Goal: Transaction & Acquisition: Purchase product/service

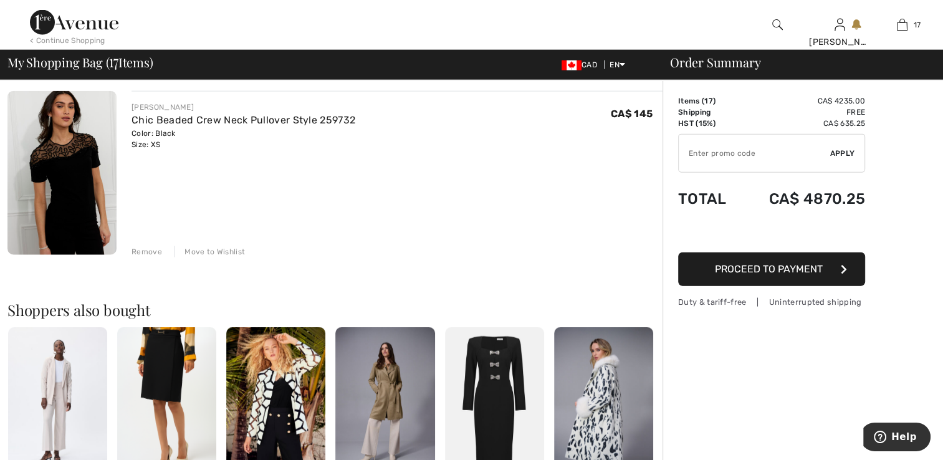
scroll to position [2986, 0]
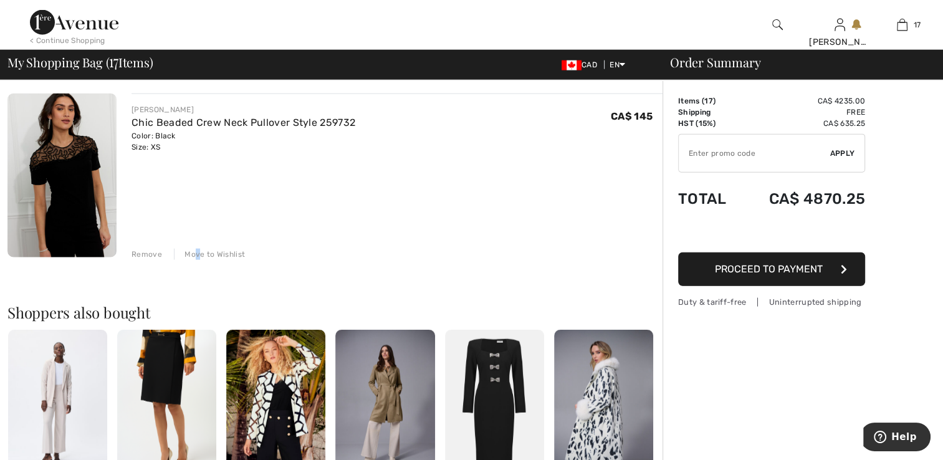
click at [196, 254] on div "Move to Wishlist" at bounding box center [209, 254] width 71 height 11
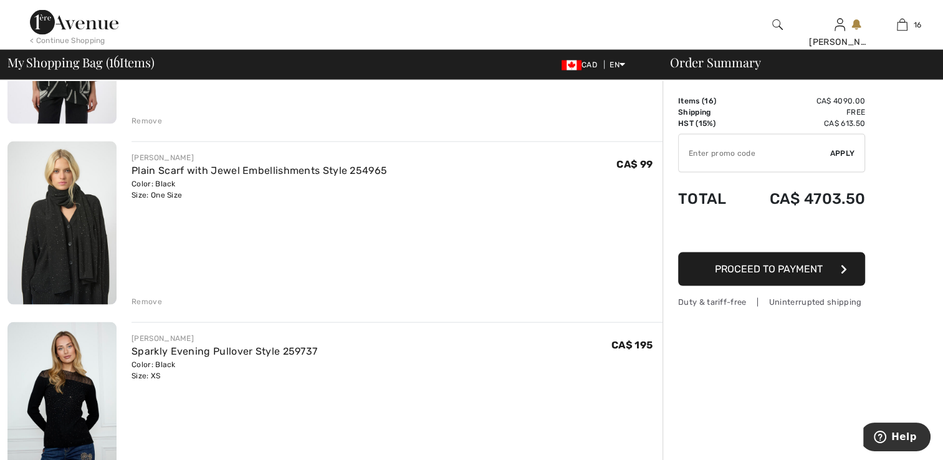
scroll to position [2550, 0]
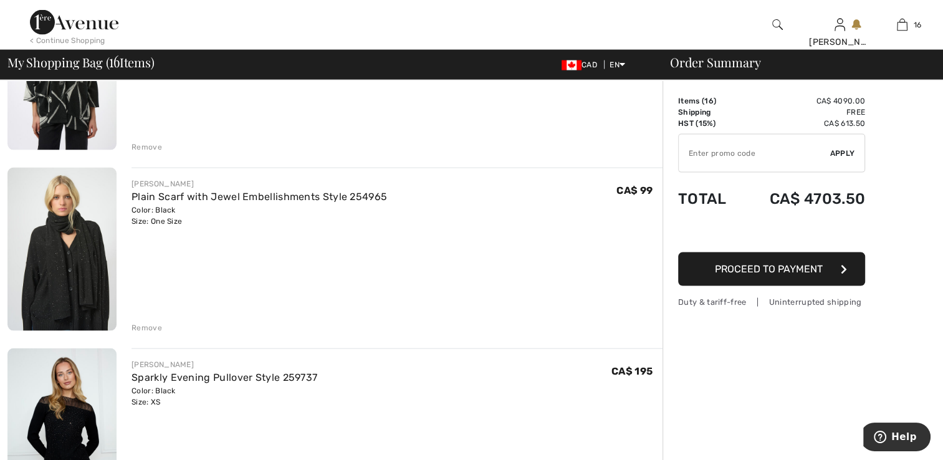
drag, startPoint x: 153, startPoint y: 327, endPoint x: 157, endPoint y: 315, distance: 11.8
click at [155, 320] on div "Remove" at bounding box center [396, 327] width 531 height 14
drag, startPoint x: 157, startPoint y: 315, endPoint x: 142, endPoint y: 328, distance: 19.5
click at [142, 328] on div "Remove" at bounding box center [146, 327] width 31 height 11
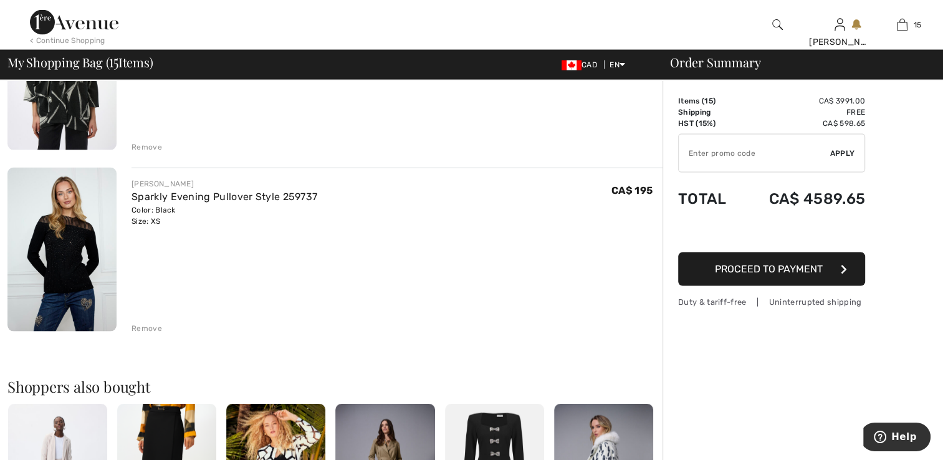
click at [148, 148] on div "Remove" at bounding box center [146, 146] width 31 height 11
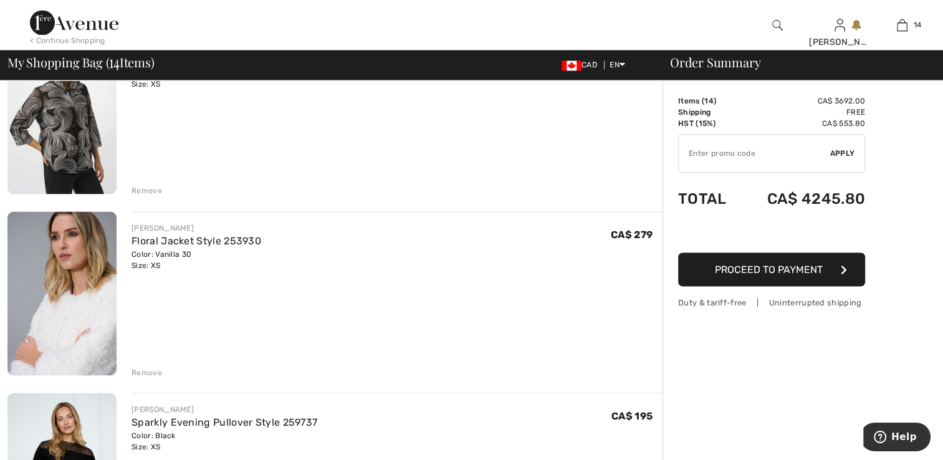
scroll to position [2089, 0]
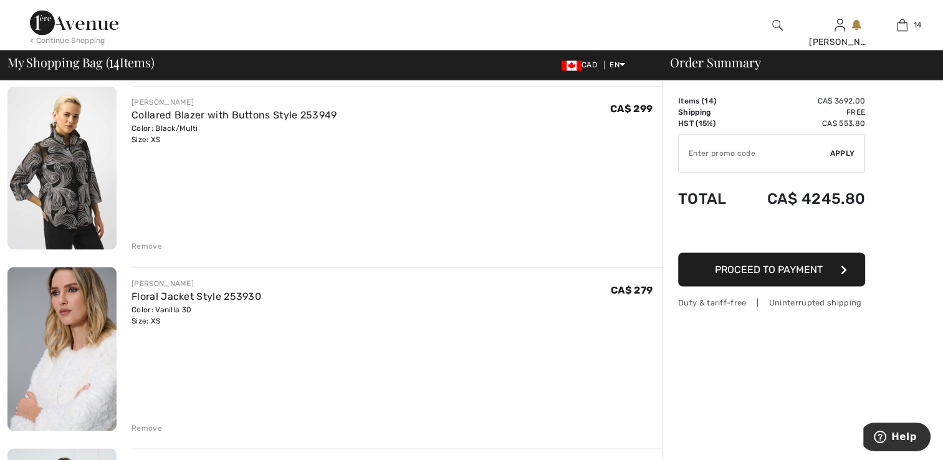
click at [151, 425] on div "Remove" at bounding box center [146, 427] width 31 height 11
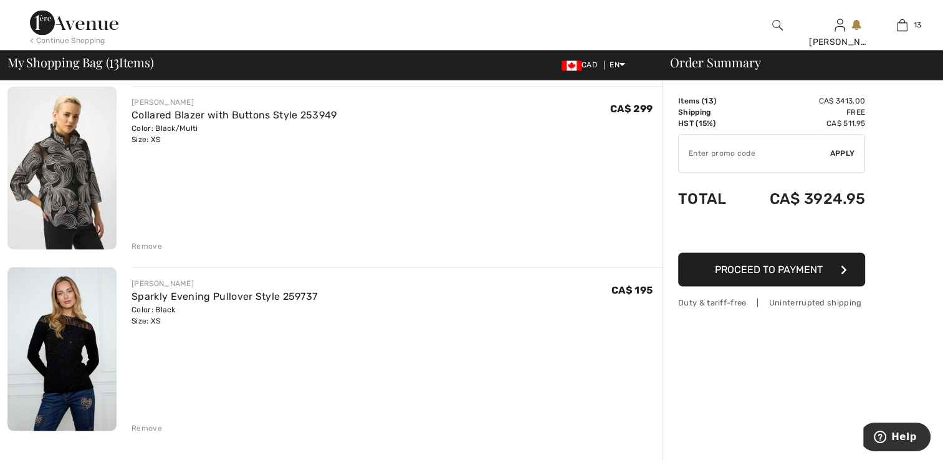
click at [150, 244] on div "Remove" at bounding box center [146, 246] width 31 height 11
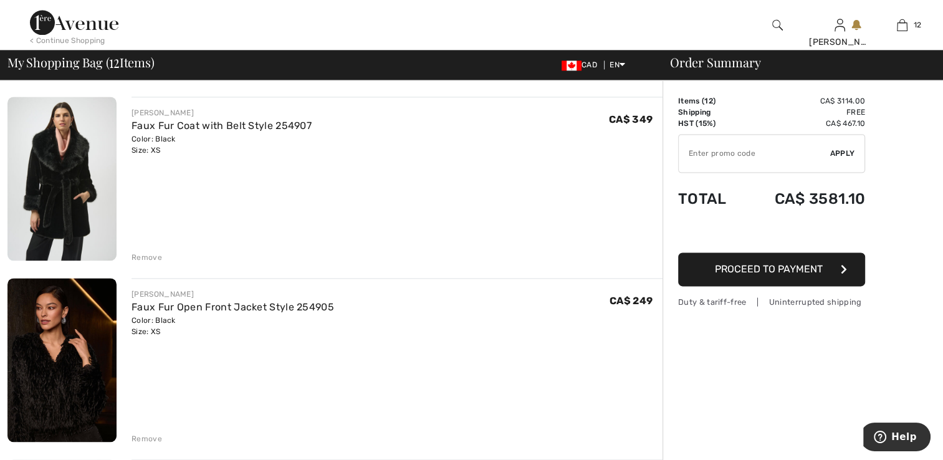
scroll to position [1715, 0]
click at [150, 257] on div "Remove" at bounding box center [146, 257] width 31 height 11
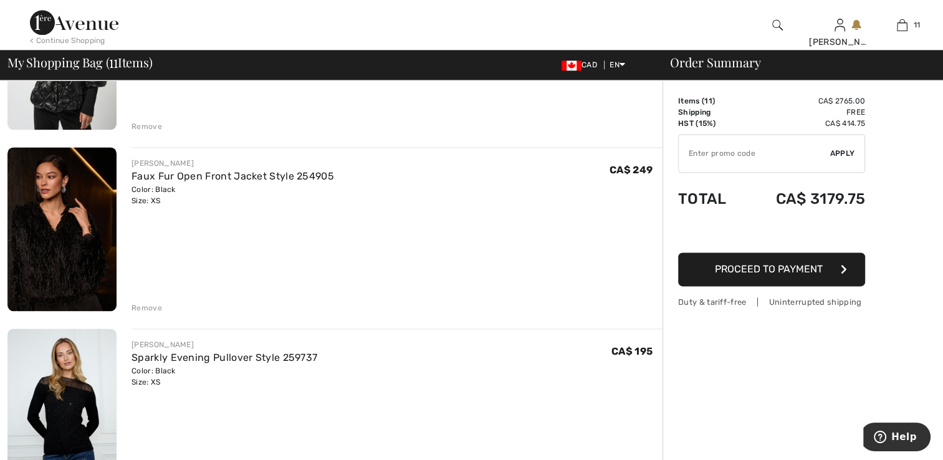
scroll to position [1528, 0]
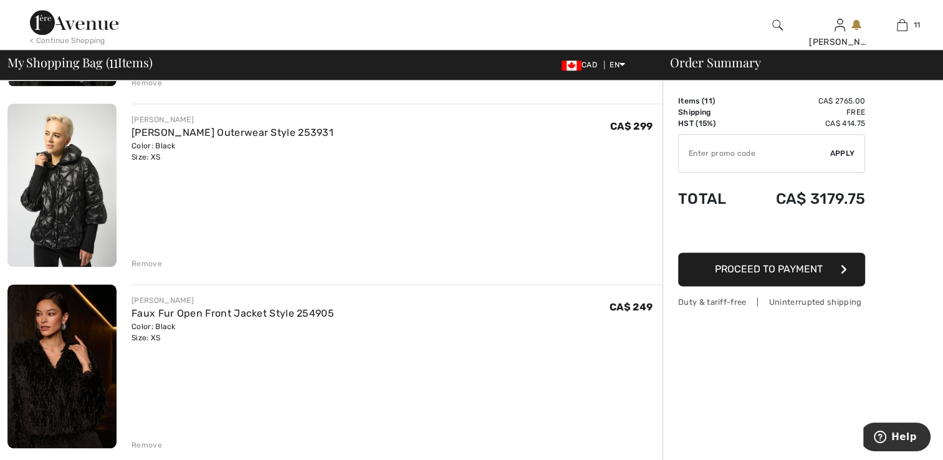
click at [145, 260] on div "Remove" at bounding box center [146, 263] width 31 height 11
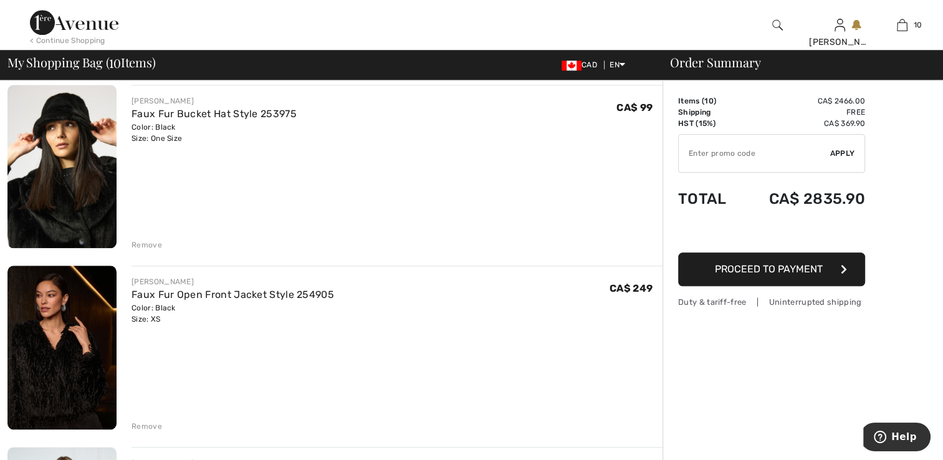
scroll to position [1341, 0]
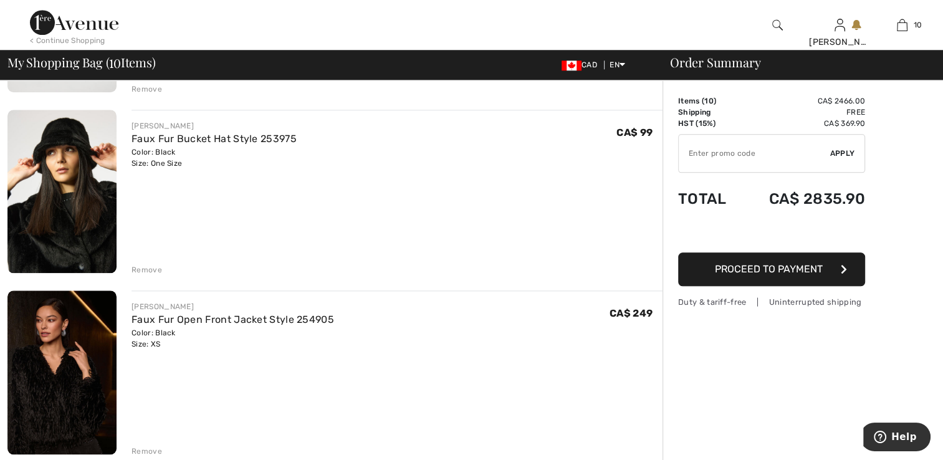
click at [146, 268] on div "Remove" at bounding box center [146, 269] width 31 height 11
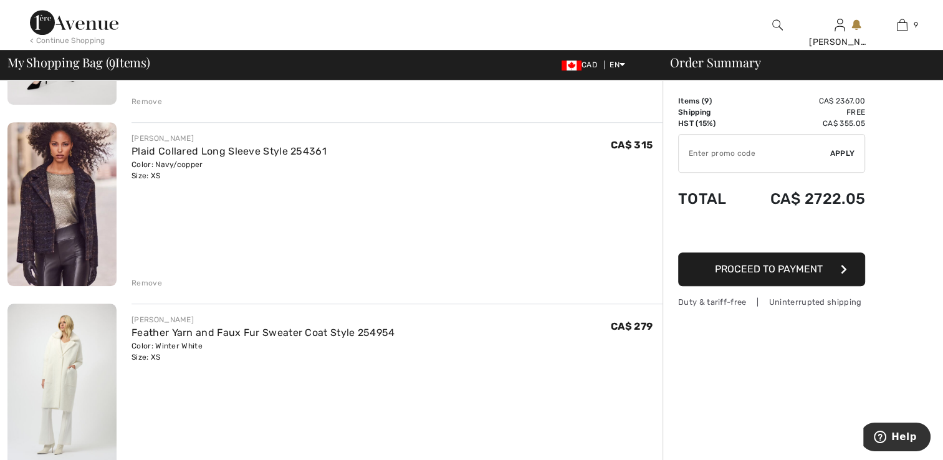
scroll to position [656, 0]
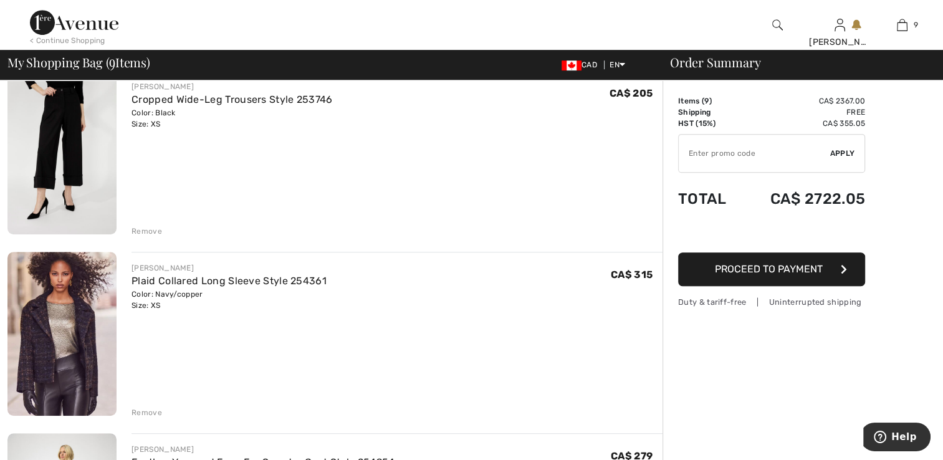
click at [146, 231] on div "Remove" at bounding box center [146, 231] width 31 height 11
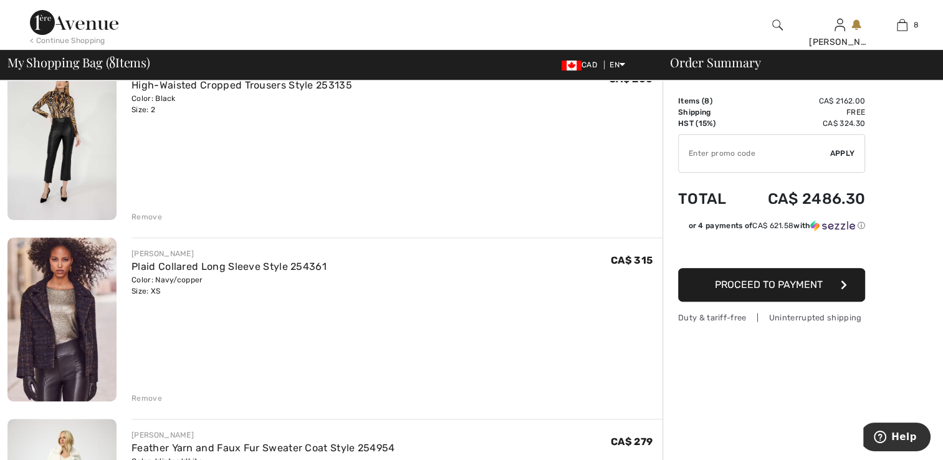
scroll to position [469, 0]
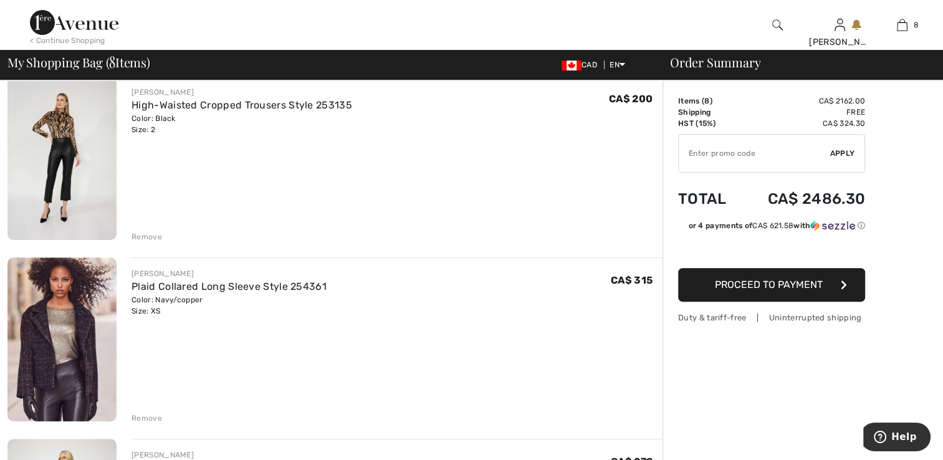
click at [138, 238] on div "Remove" at bounding box center [146, 236] width 31 height 11
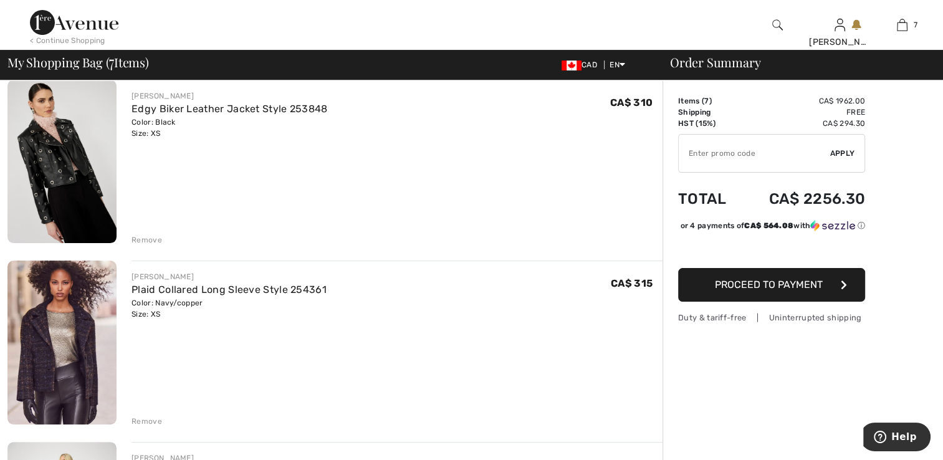
scroll to position [219, 0]
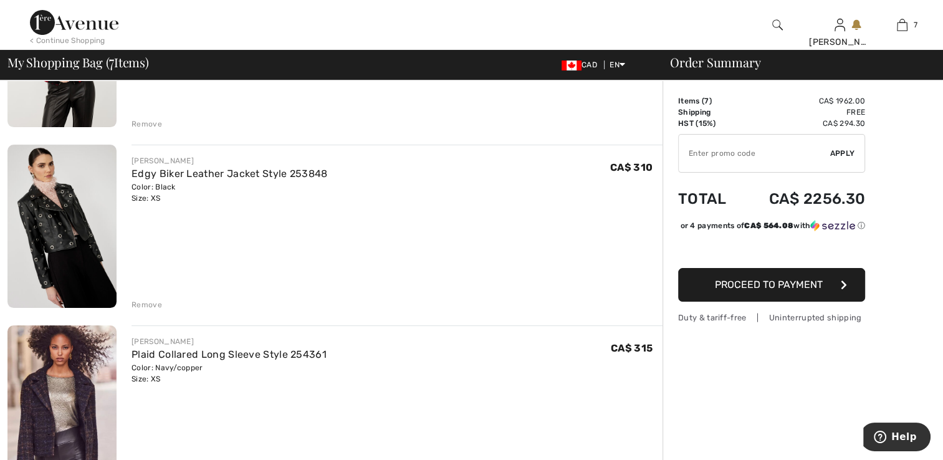
click at [140, 305] on div "Remove" at bounding box center [146, 304] width 31 height 11
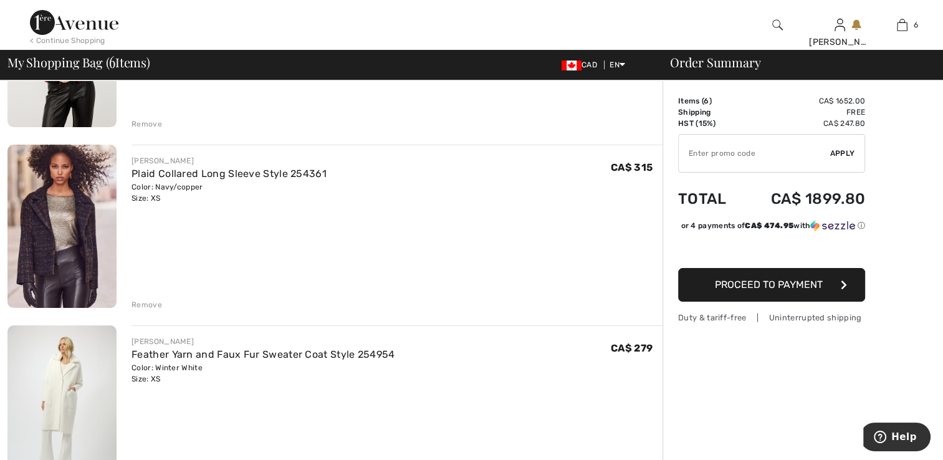
click at [143, 124] on div "Remove" at bounding box center [146, 123] width 31 height 11
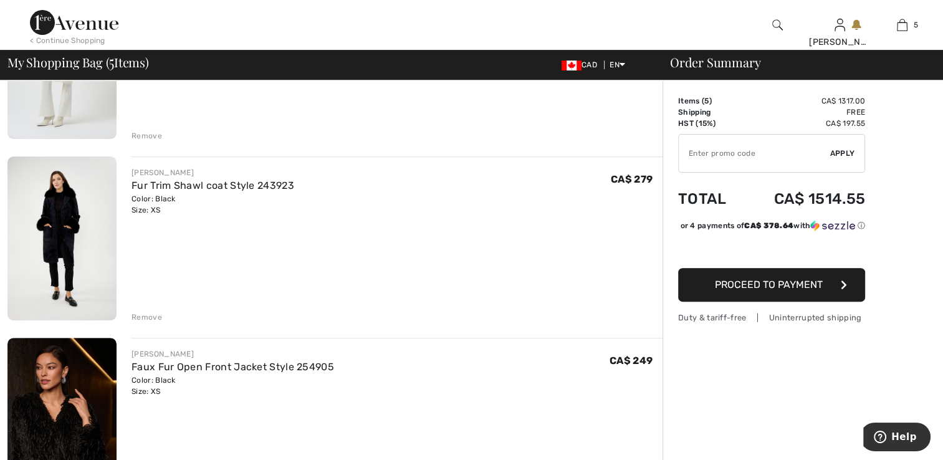
scroll to position [499, 0]
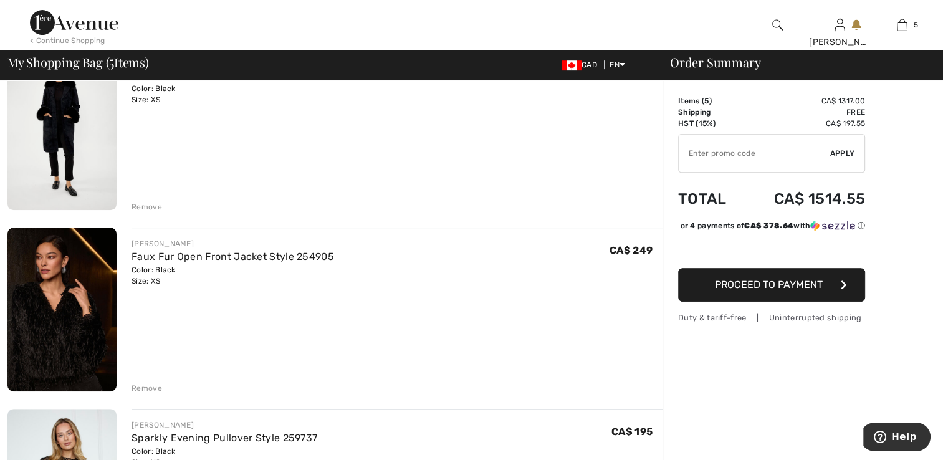
click at [145, 384] on div "Remove" at bounding box center [146, 388] width 31 height 11
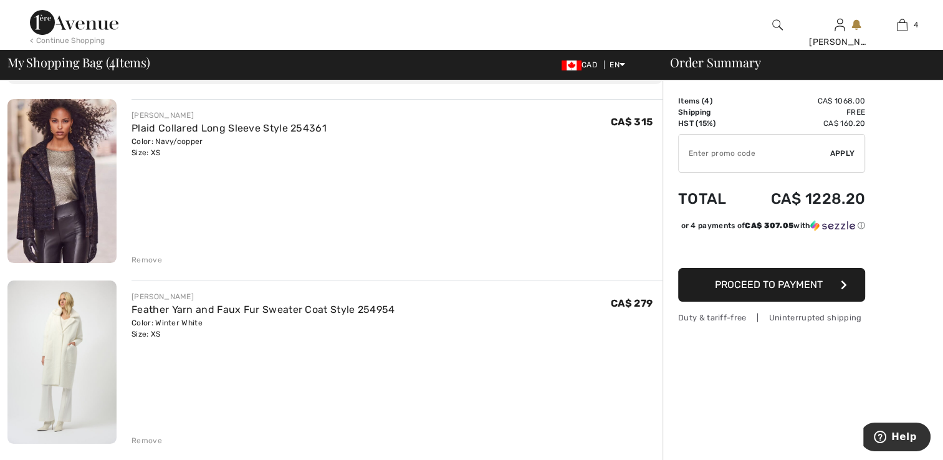
scroll to position [249, 0]
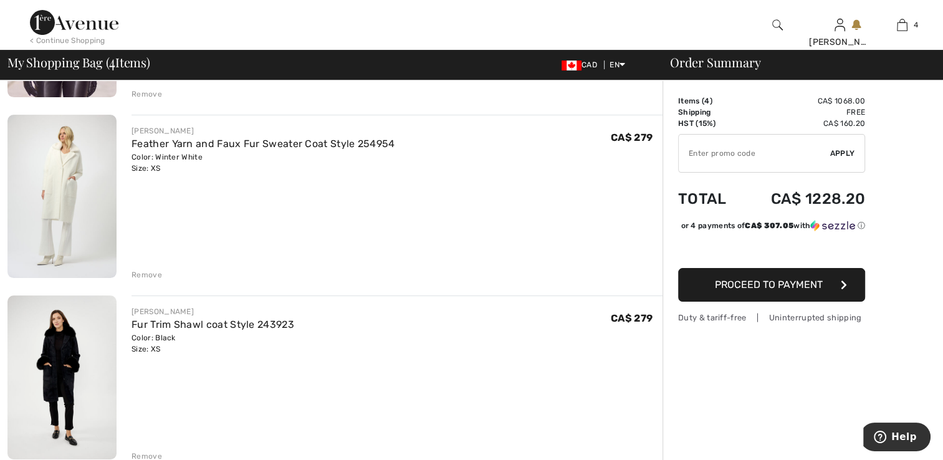
click at [147, 96] on div "Remove" at bounding box center [146, 93] width 31 height 11
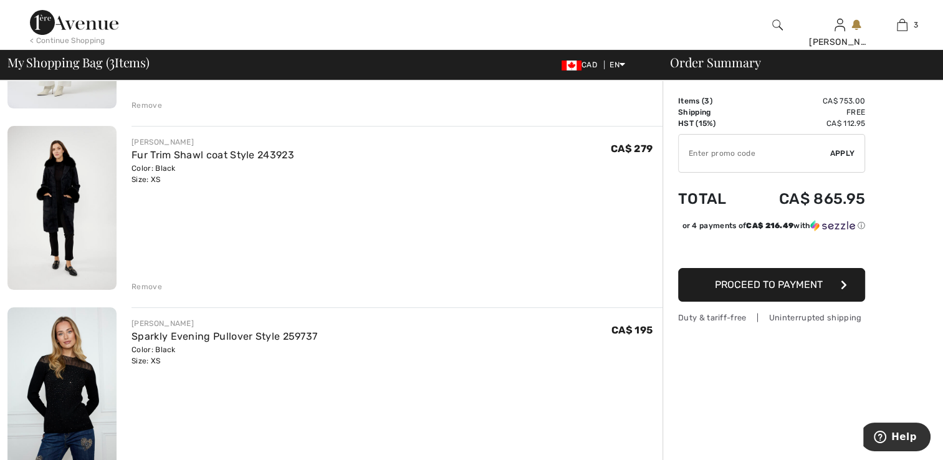
scroll to position [234, 0]
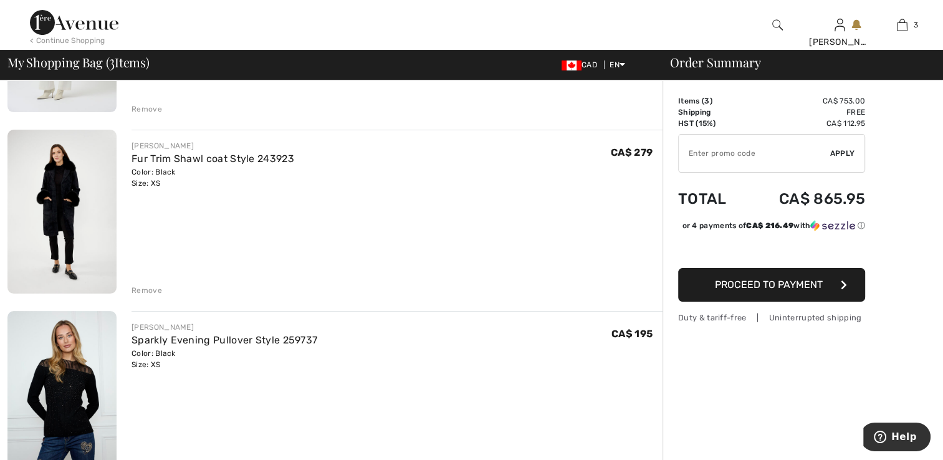
click at [703, 157] on input "TEXT" at bounding box center [754, 153] width 151 height 37
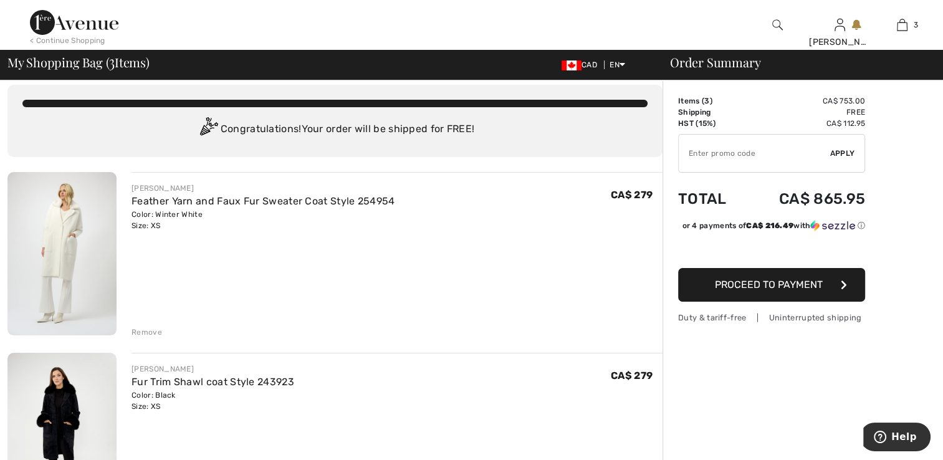
scroll to position [0, 0]
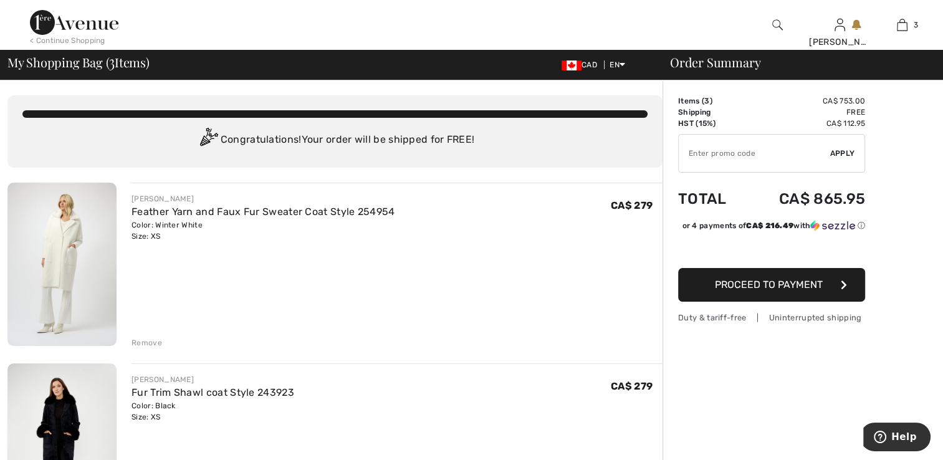
click at [75, 230] on img at bounding box center [61, 264] width 109 height 163
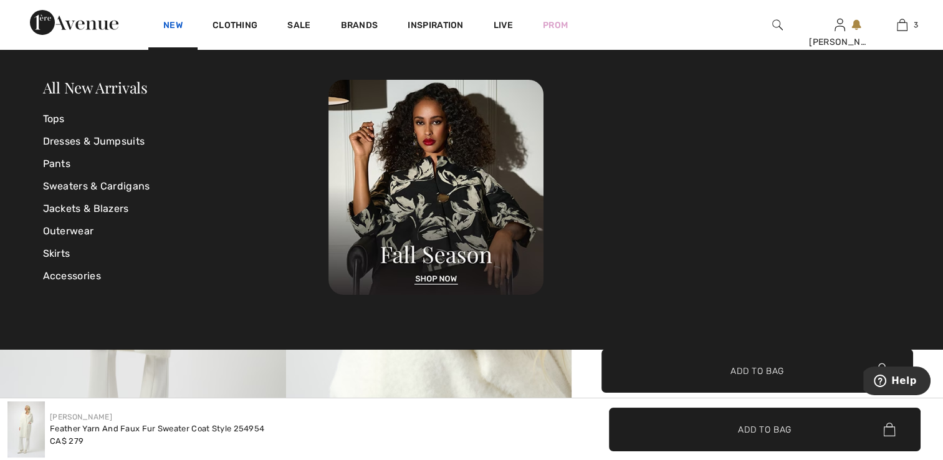
click at [167, 29] on link "New" at bounding box center [172, 26] width 19 height 13
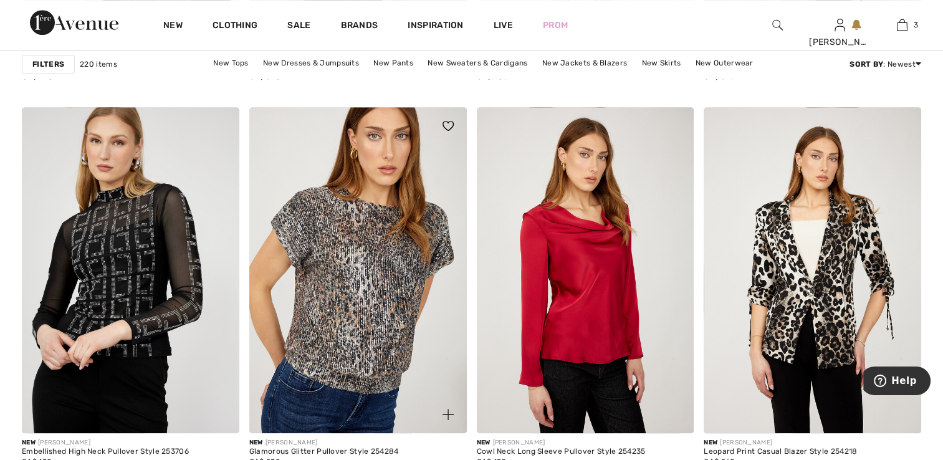
scroll to position [5546, 0]
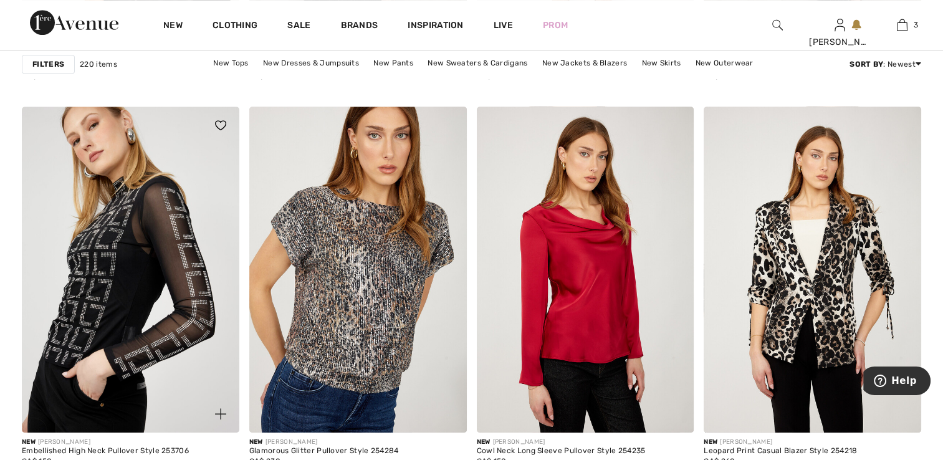
click at [131, 303] on img at bounding box center [130, 270] width 217 height 326
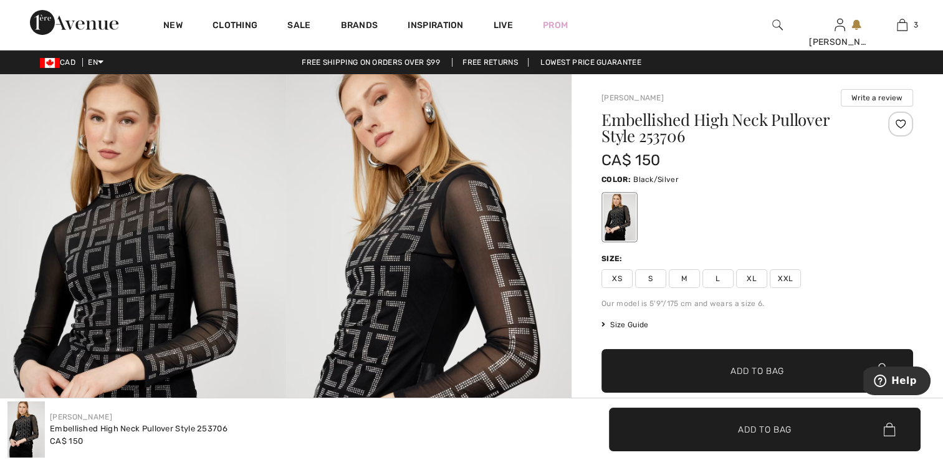
click at [901, 128] on div at bounding box center [900, 124] width 25 height 25
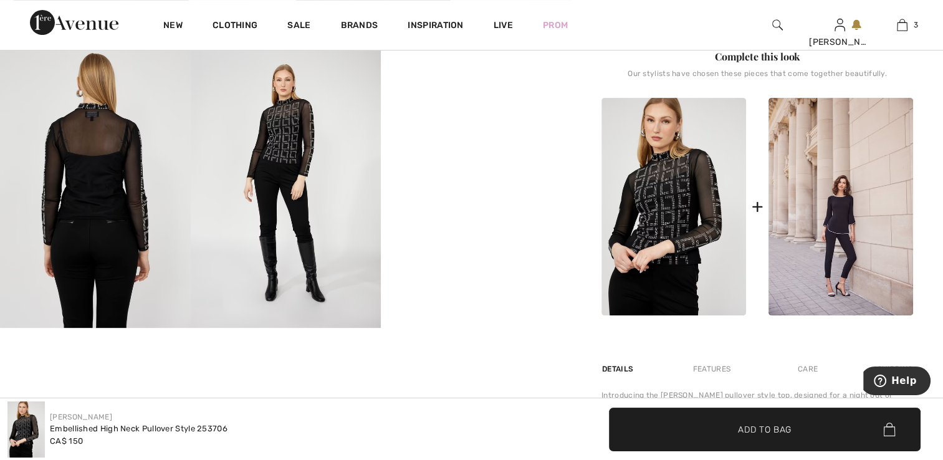
scroll to position [499, 0]
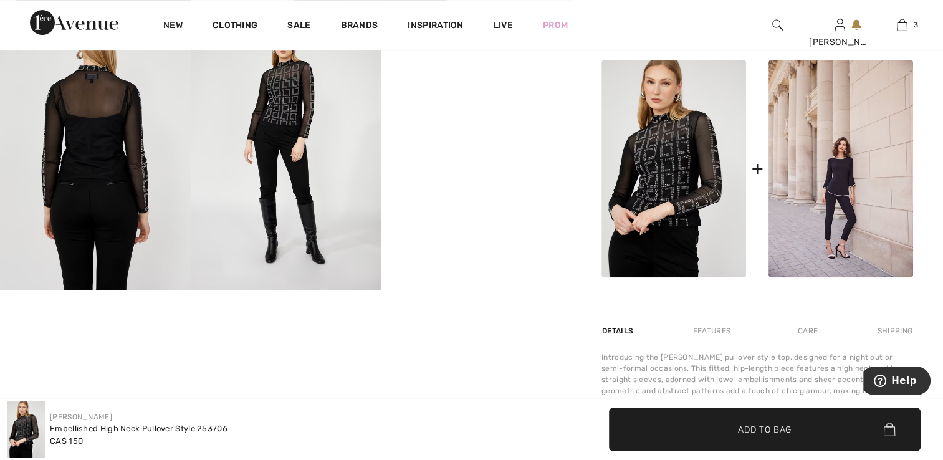
click at [101, 185] on img at bounding box center [95, 146] width 191 height 285
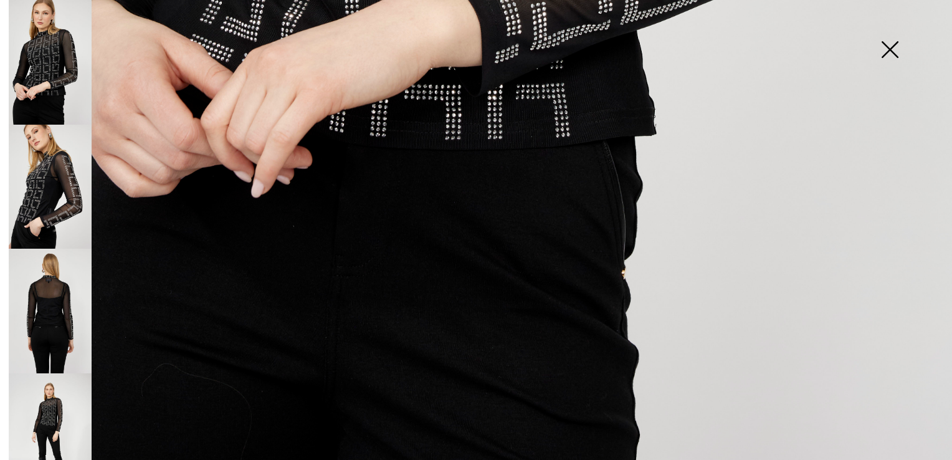
scroll to position [954, 0]
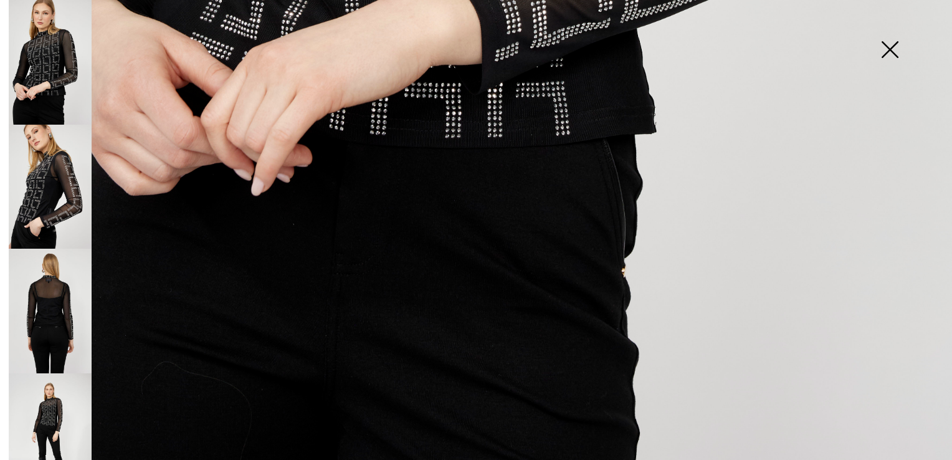
click at [886, 45] on img at bounding box center [890, 51] width 62 height 64
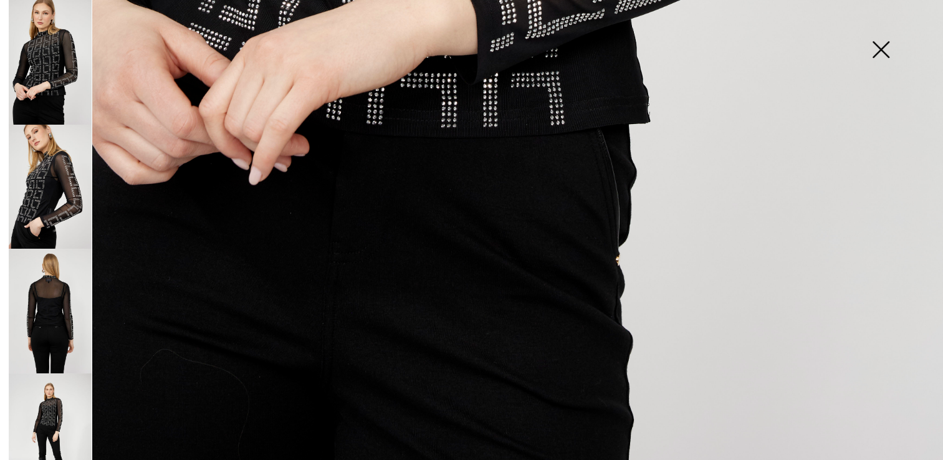
scroll to position [940, 0]
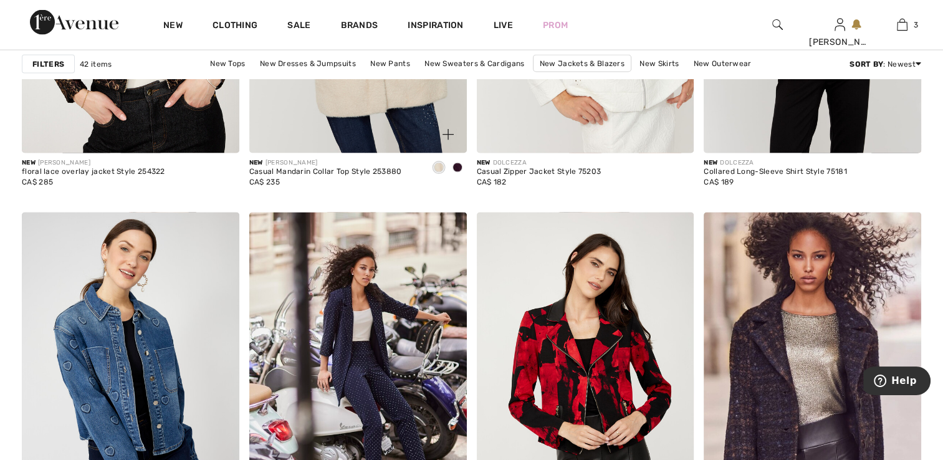
scroll to position [2680, 0]
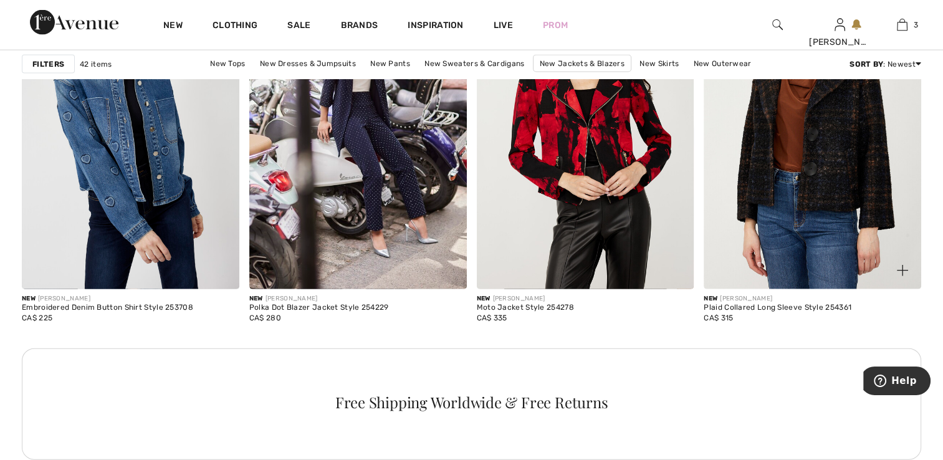
click at [766, 204] on img at bounding box center [812, 126] width 217 height 326
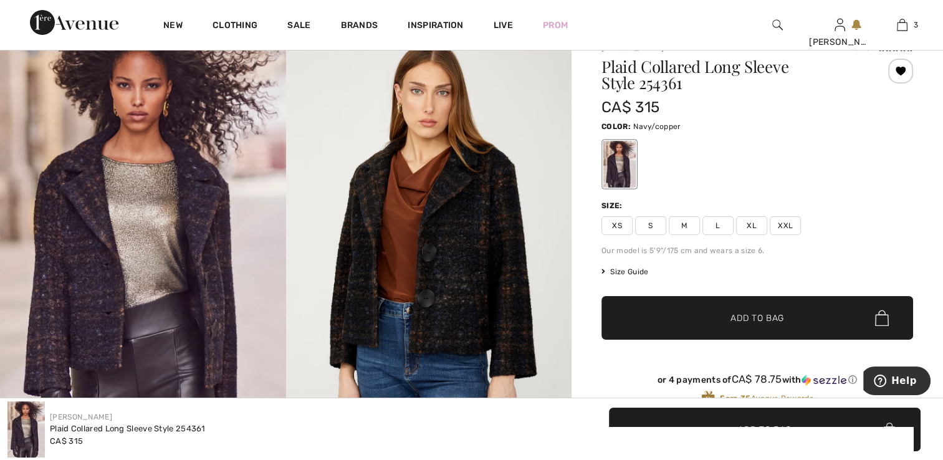
scroll to position [125, 0]
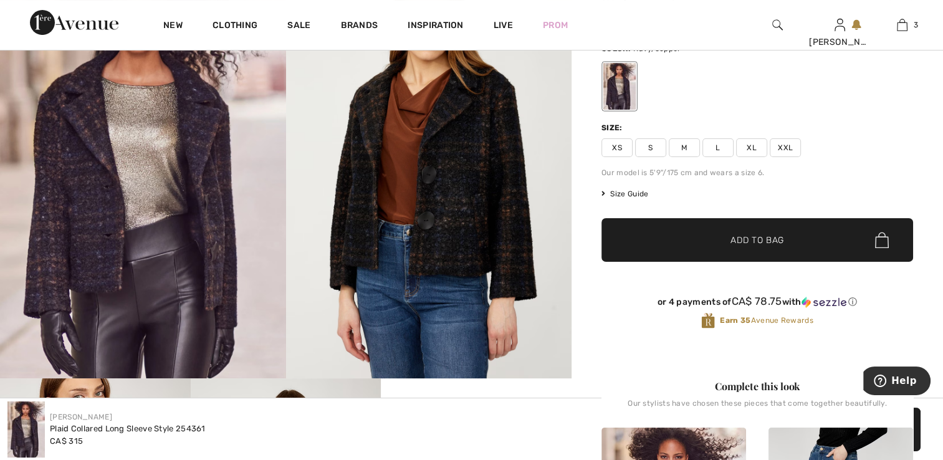
drag, startPoint x: 617, startPoint y: 146, endPoint x: 617, endPoint y: 153, distance: 7.5
click at [617, 145] on span "XS" at bounding box center [616, 147] width 31 height 19
click at [735, 238] on span "Add to Bag" at bounding box center [757, 240] width 54 height 13
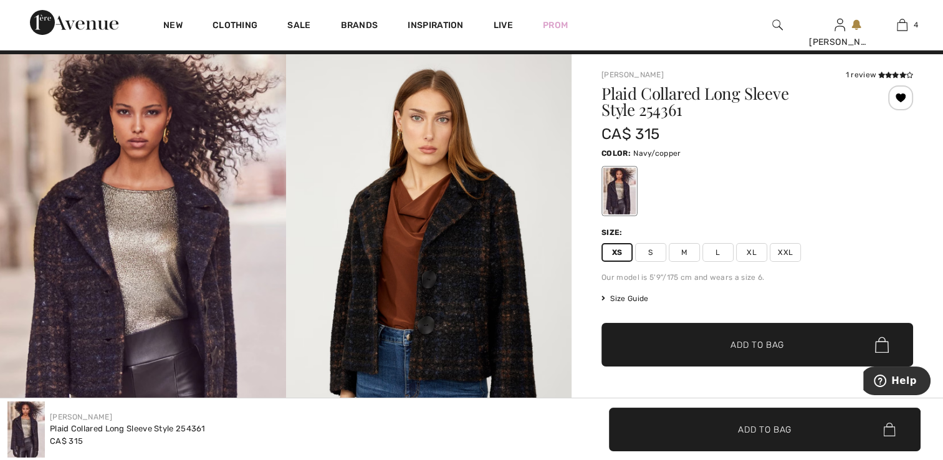
scroll to position [0, 0]
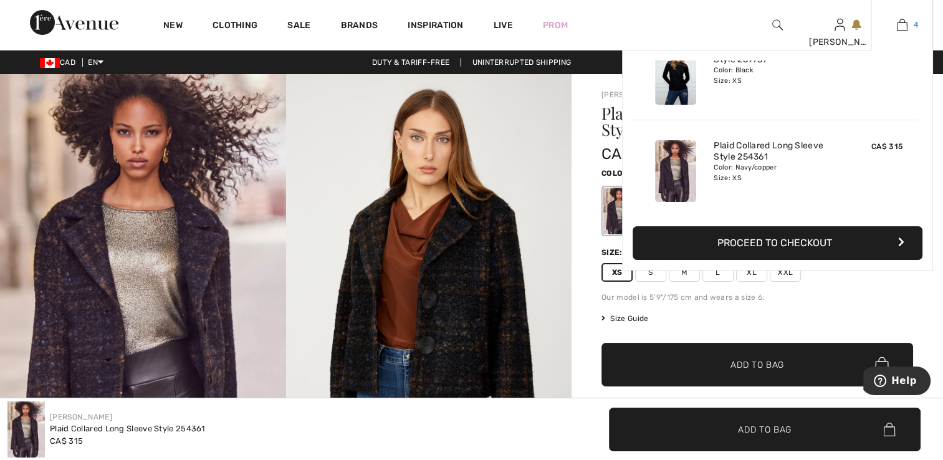
click at [898, 24] on img at bounding box center [902, 24] width 11 height 15
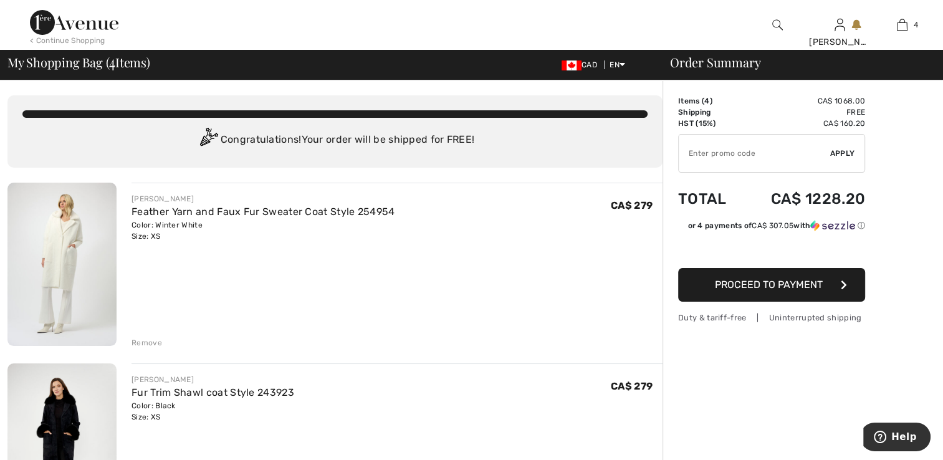
click at [704, 159] on input "TEXT" at bounding box center [754, 153] width 151 height 37
click at [697, 153] on input "TEXT" at bounding box center [754, 153] width 151 height 37
type input "GC005086848"
click at [834, 153] on span "Apply" at bounding box center [842, 153] width 25 height 11
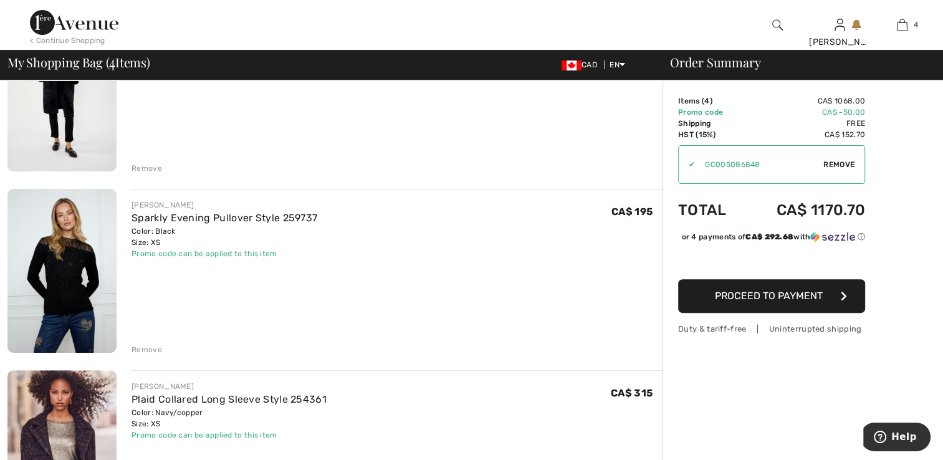
scroll to position [374, 0]
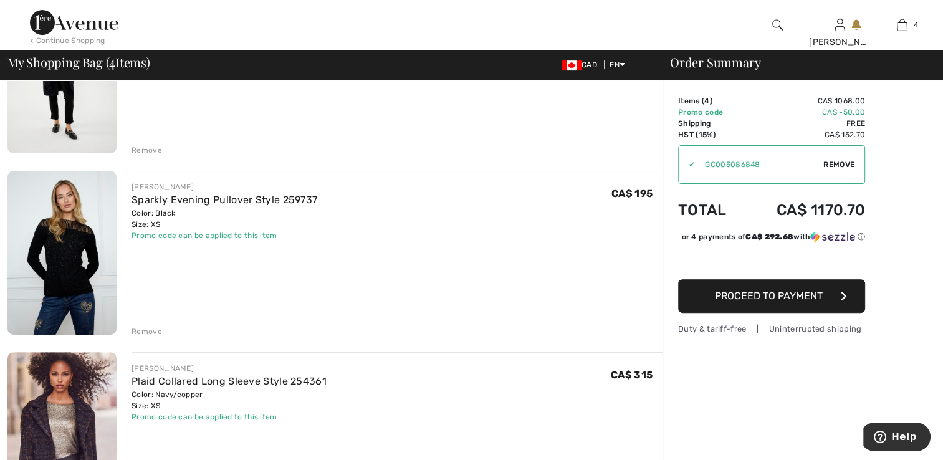
click at [70, 260] on img at bounding box center [61, 253] width 109 height 164
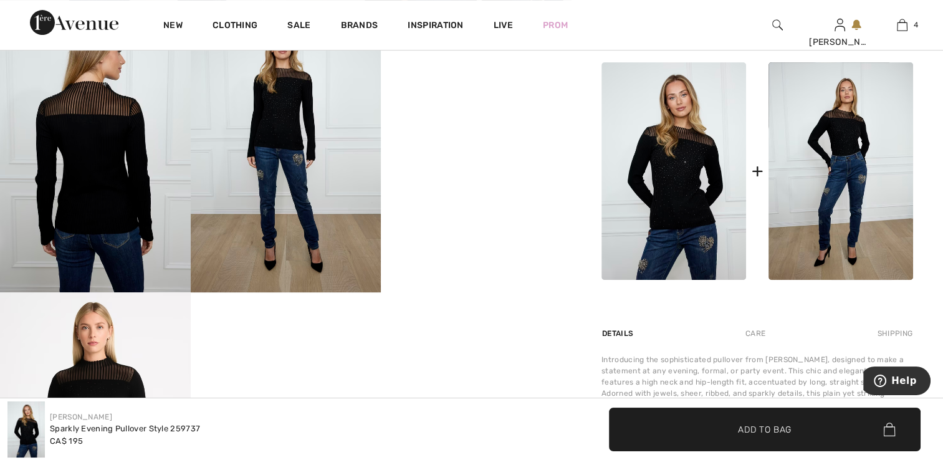
scroll to position [499, 0]
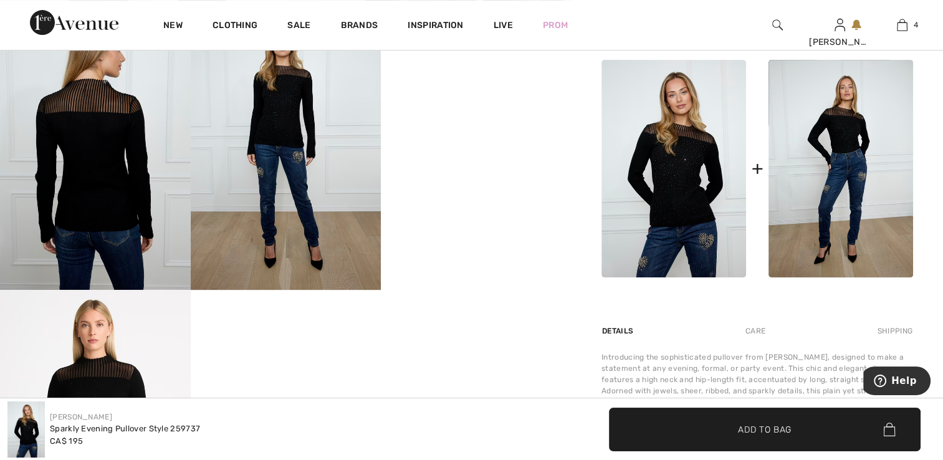
click at [105, 168] on img at bounding box center [95, 146] width 191 height 285
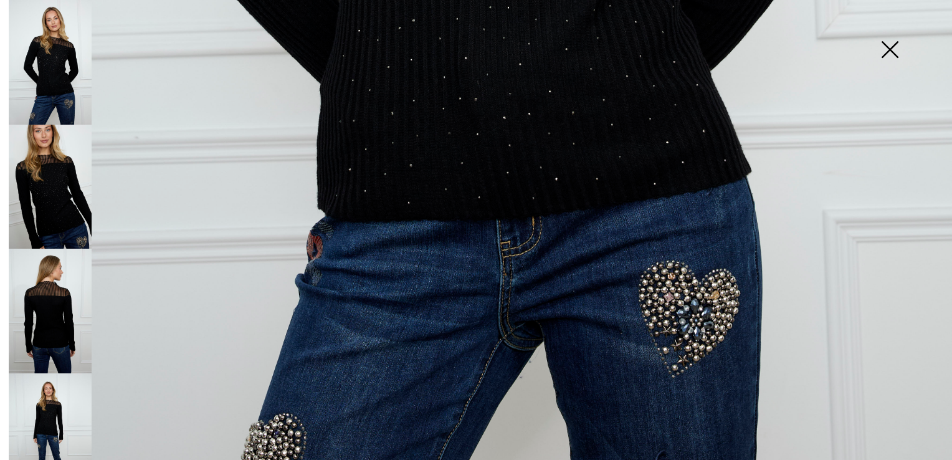
scroll to position [954, 0]
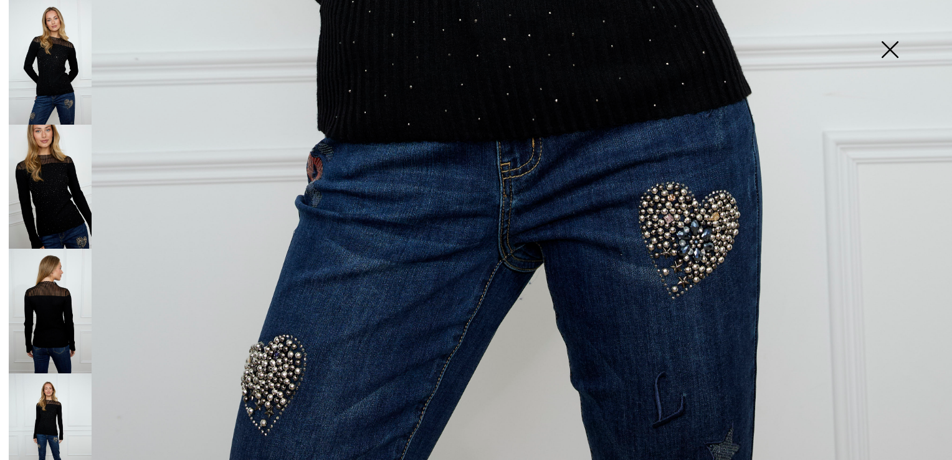
click at [37, 205] on img at bounding box center [50, 187] width 83 height 125
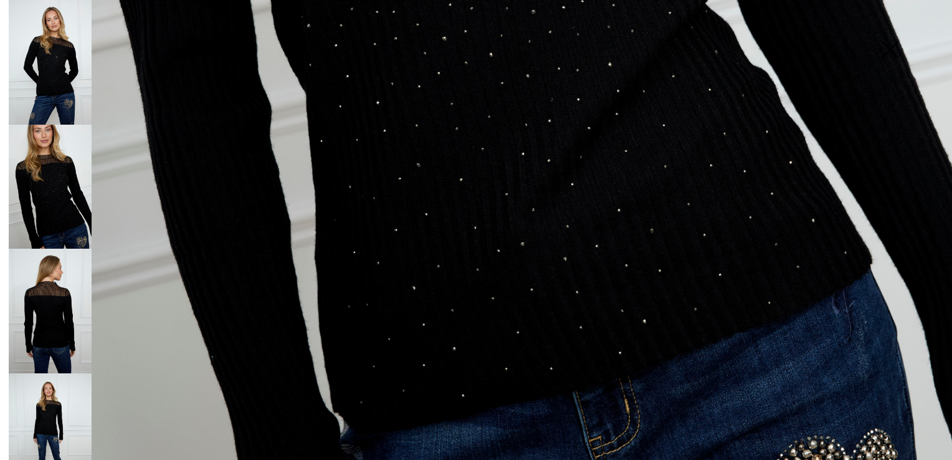
scroll to position [891, 0]
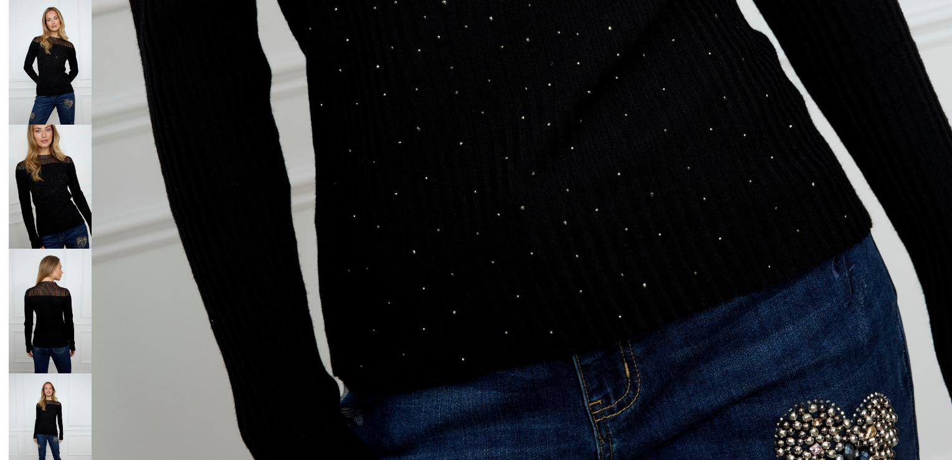
click at [52, 394] on img at bounding box center [50, 435] width 83 height 125
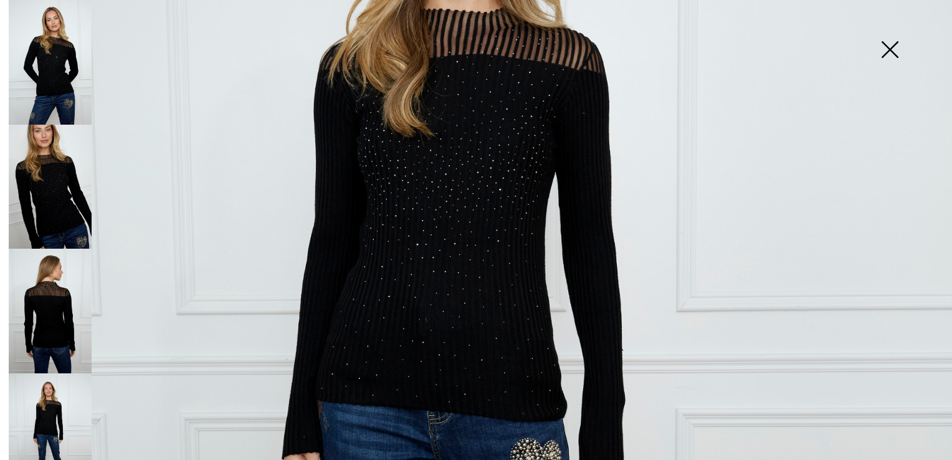
scroll to position [268, 0]
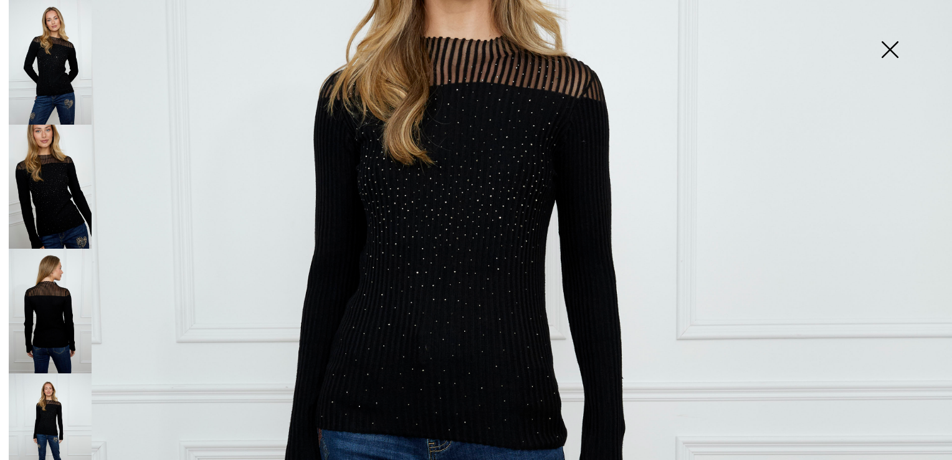
click at [882, 49] on img at bounding box center [890, 51] width 62 height 64
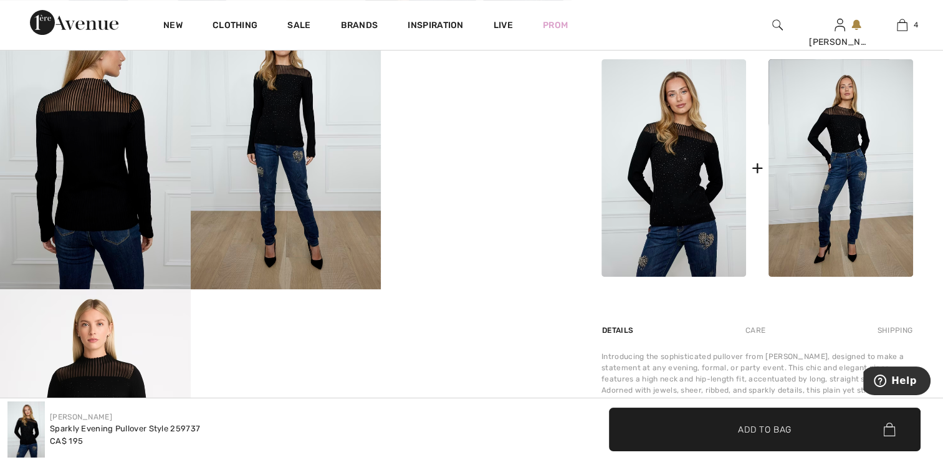
scroll to position [499, 0]
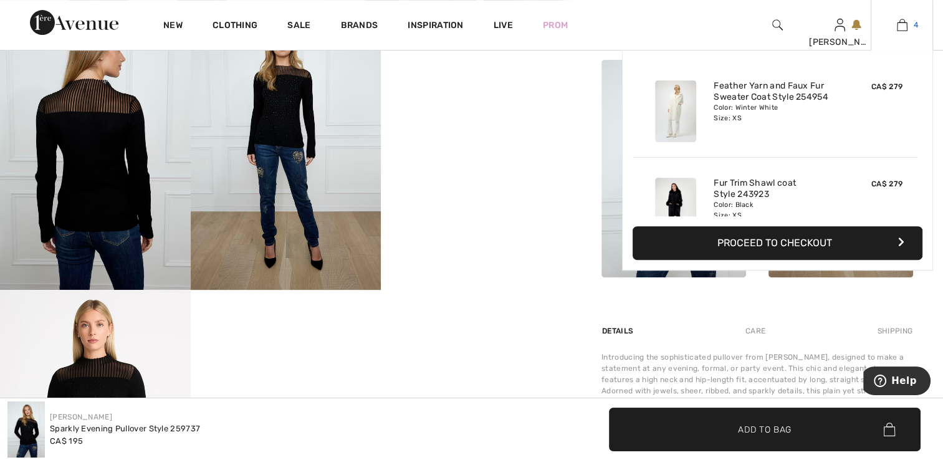
click at [900, 24] on img at bounding box center [902, 24] width 11 height 15
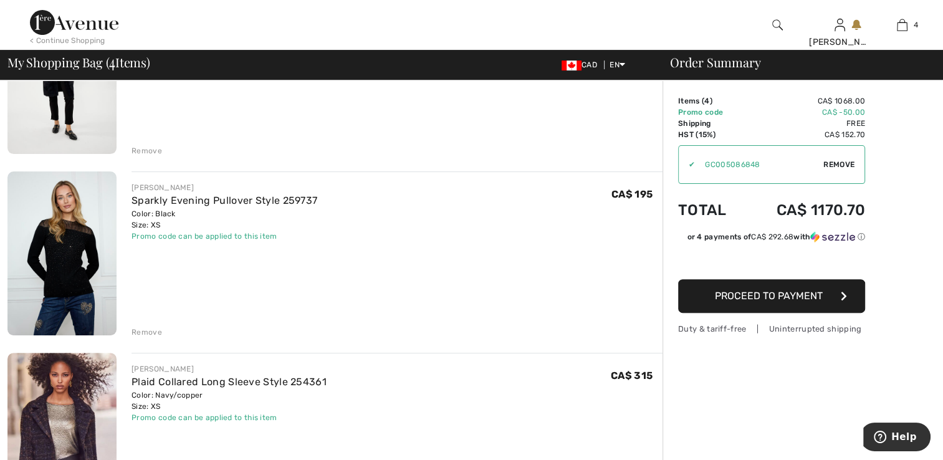
scroll to position [374, 0]
click at [140, 330] on div "Remove" at bounding box center [146, 331] width 31 height 11
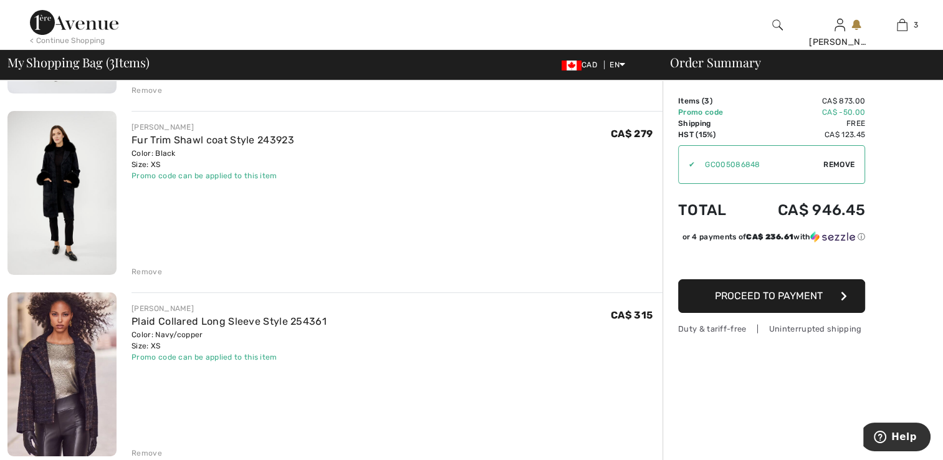
scroll to position [187, 0]
